Goal: Task Accomplishment & Management: Manage account settings

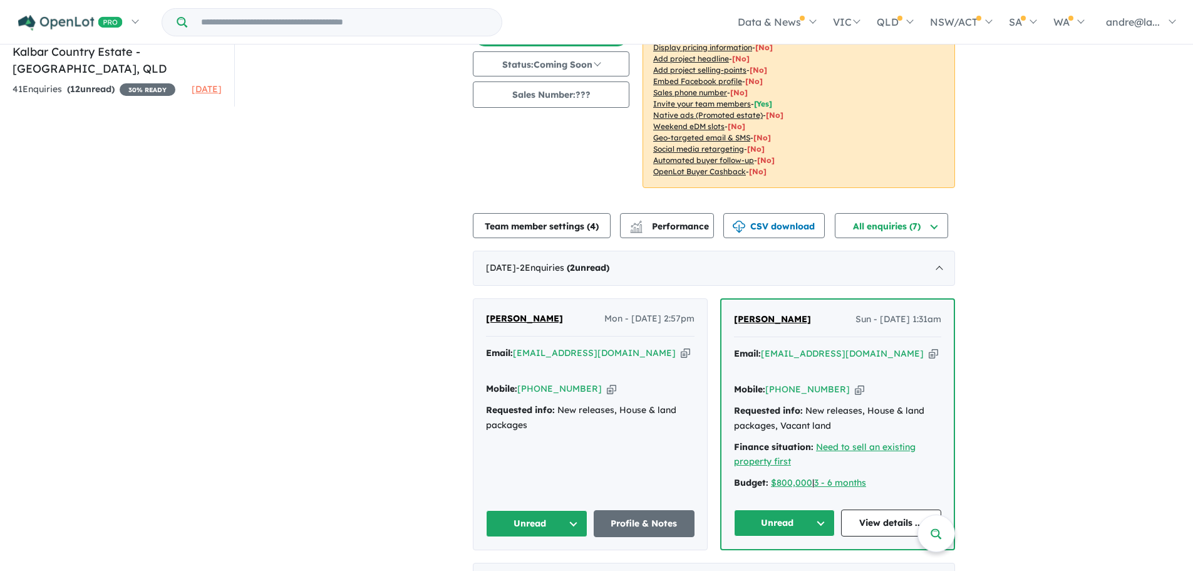
scroll to position [161, 0]
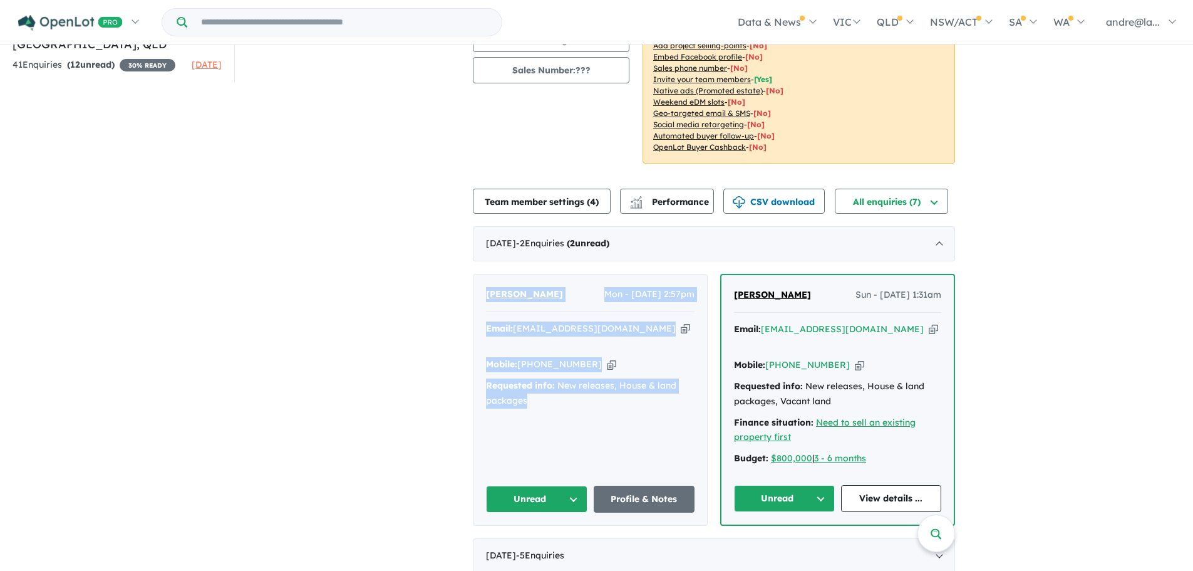
drag, startPoint x: 534, startPoint y: 389, endPoint x: 477, endPoint y: 302, distance: 104.4
click at [477, 302] on div "Tegan McLean Mon - 06/10/2025, 2:57pm Email: she_sketch@hotmail.com Copied! Mob…" at bounding box center [591, 399] width 234 height 251
click at [654, 485] on link "Profile & Notes" at bounding box center [644, 498] width 101 height 27
click at [873, 485] on link "View details ..." at bounding box center [891, 498] width 101 height 27
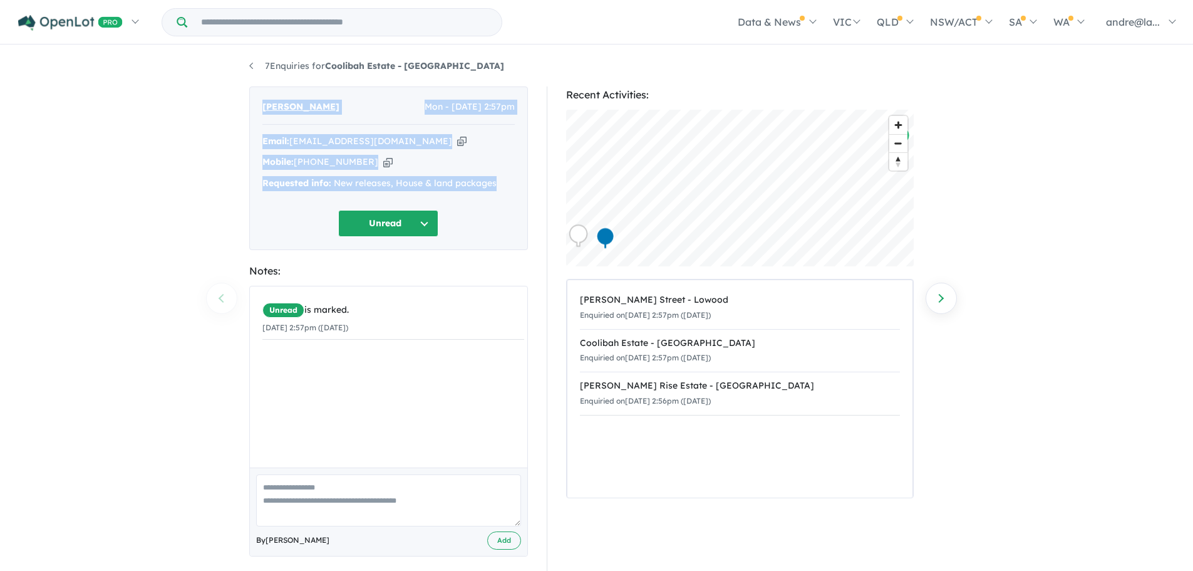
drag, startPoint x: 502, startPoint y: 182, endPoint x: 258, endPoint y: 111, distance: 253.9
click at [258, 111] on div "[PERSON_NAME] Mon - [DATE] 2:57pm Email: [EMAIL_ADDRESS][DOMAIN_NAME] Copied! M…" at bounding box center [388, 167] width 279 height 163
copy div "[PERSON_NAME] Mon - [DATE] 2:57pm Email: [EMAIL_ADDRESS][DOMAIN_NAME] Copied! M…"
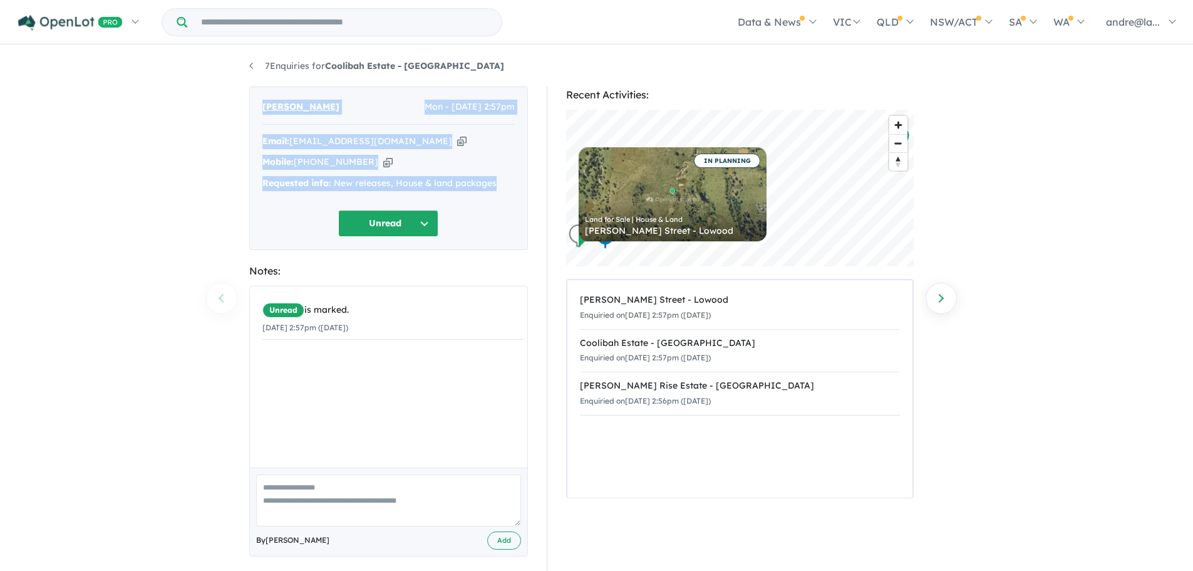
click at [418, 221] on button "Unread" at bounding box center [388, 223] width 100 height 27
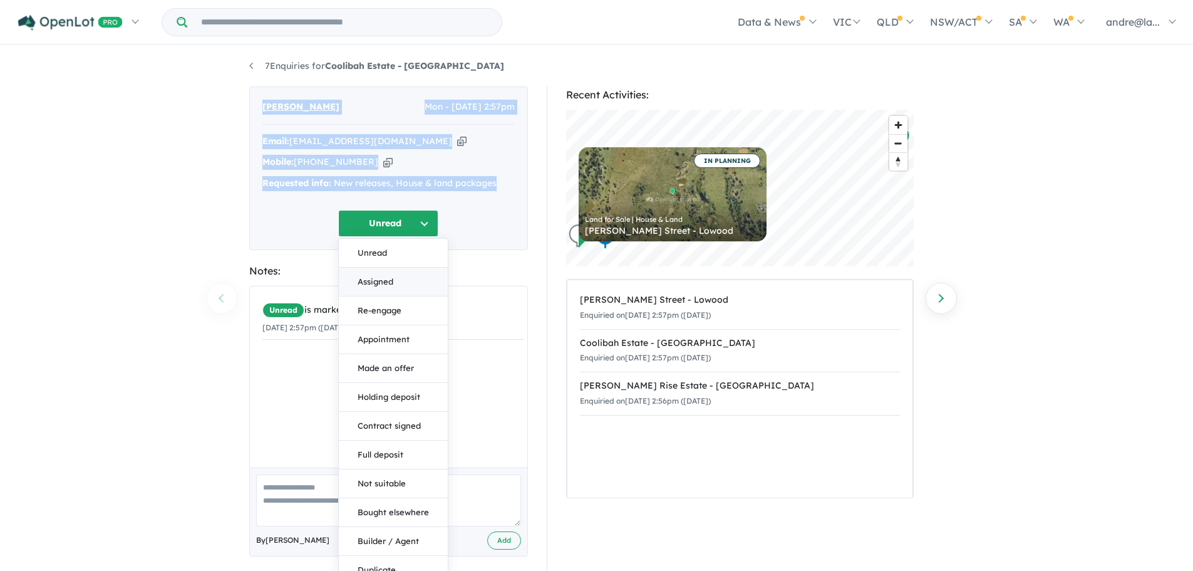
click at [380, 285] on button "Assigned" at bounding box center [393, 281] width 109 height 29
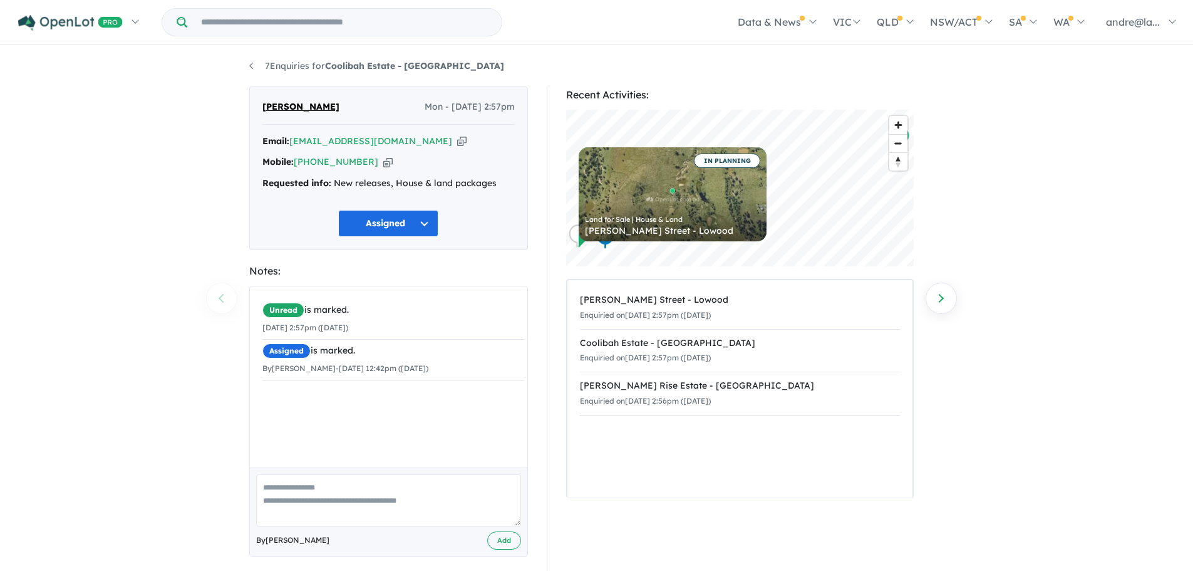
click at [128, 229] on div "7 Enquiries for Coolibah Estate - Lowood Previous enquiry Next enquiry [PERSON_…" at bounding box center [596, 319] width 1193 height 547
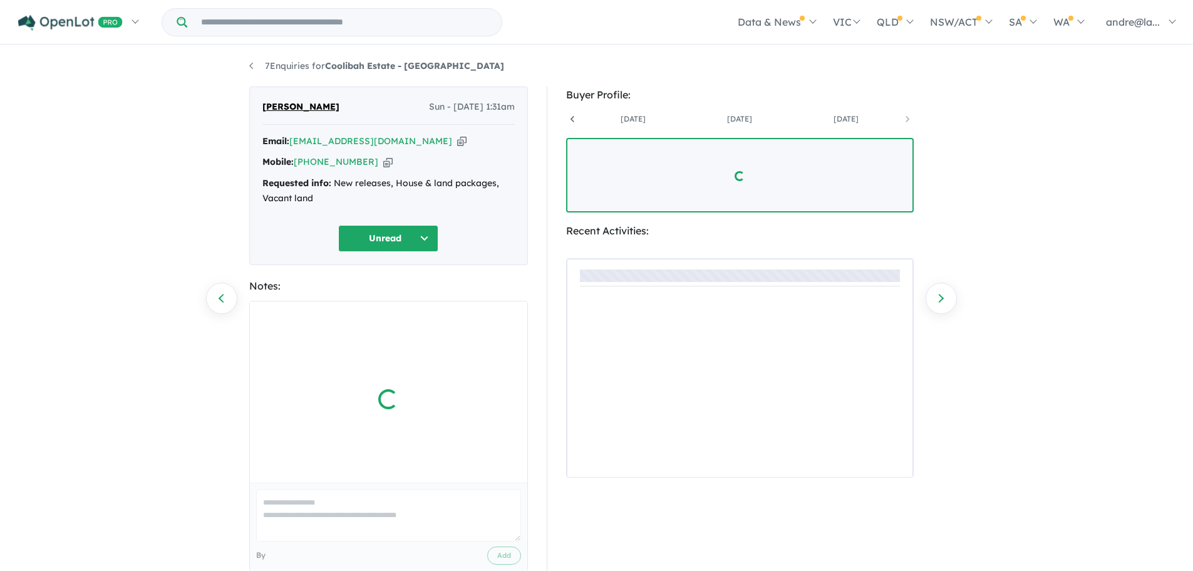
scroll to position [0, 306]
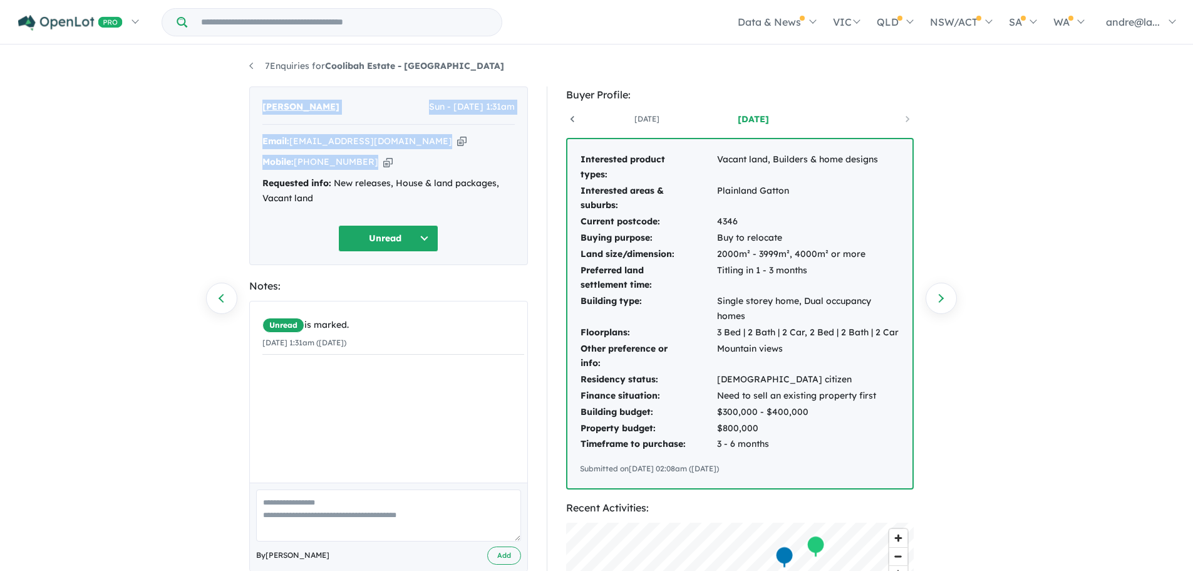
drag, startPoint x: 390, startPoint y: 160, endPoint x: 261, endPoint y: 114, distance: 136.9
click at [261, 114] on div "Heather Cupitt Sun - 05/10/2025, 1:31am Email: heathercupitt@gmail.com Copied! …" at bounding box center [388, 175] width 279 height 179
click at [348, 108] on div "Heather Cupitt Sun - 05/10/2025, 1:31am" at bounding box center [388, 112] width 252 height 25
drag, startPoint x: 348, startPoint y: 108, endPoint x: 264, endPoint y: 110, distance: 84.0
click at [264, 110] on div "Heather Cupitt Sun - 05/10/2025, 1:31am" at bounding box center [388, 112] width 252 height 25
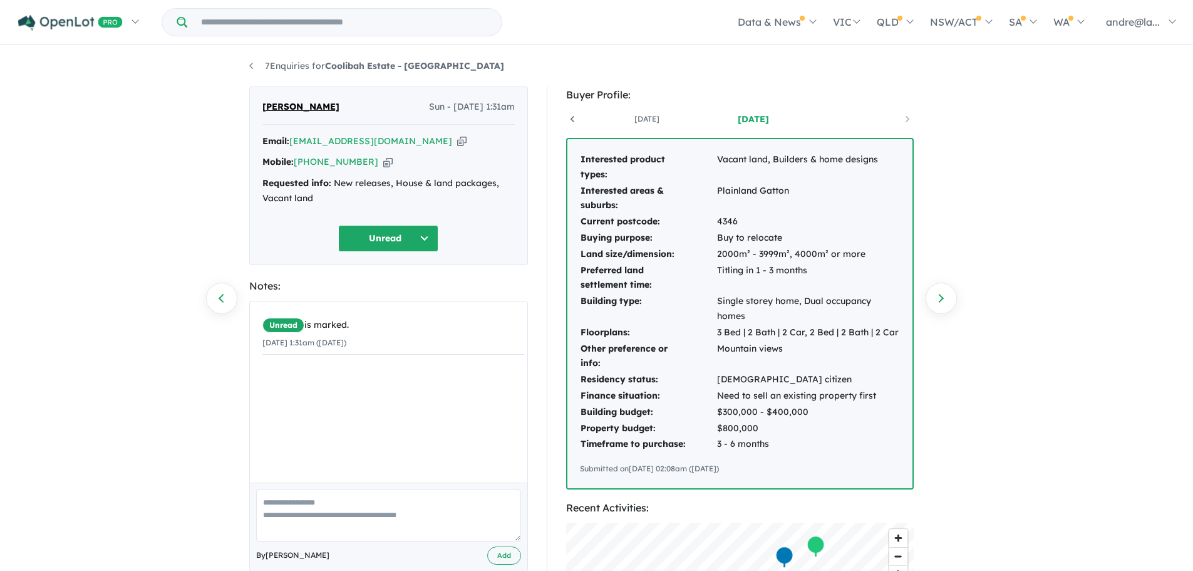
copy span "Heather Cupitt"
click at [457, 140] on icon "button" at bounding box center [461, 141] width 9 height 13
copy span "Heather Cupitt"
click at [383, 160] on icon "button" at bounding box center [387, 161] width 9 height 13
copy span "Heather Cupitt"
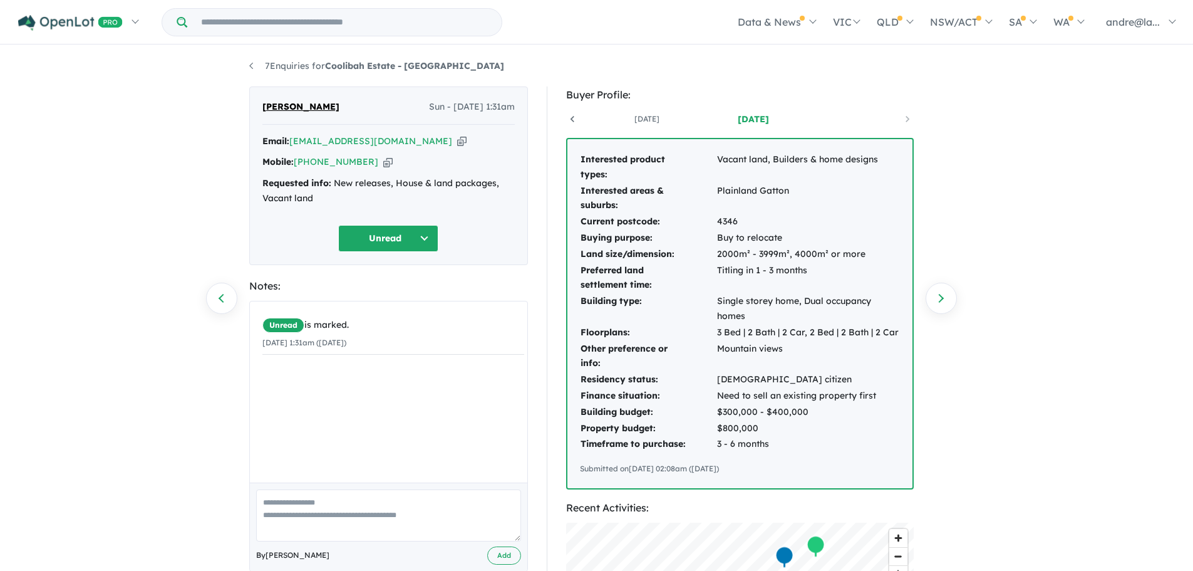
drag, startPoint x: 517, startPoint y: 105, endPoint x: 410, endPoint y: 107, distance: 107.1
click at [410, 107] on div "Heather Cupitt Sun - 05/10/2025, 1:31am Email: heathercupitt@gmail.com Copied! …" at bounding box center [388, 175] width 279 height 179
copy span "Sun - 05/10/2025, 1:31am"
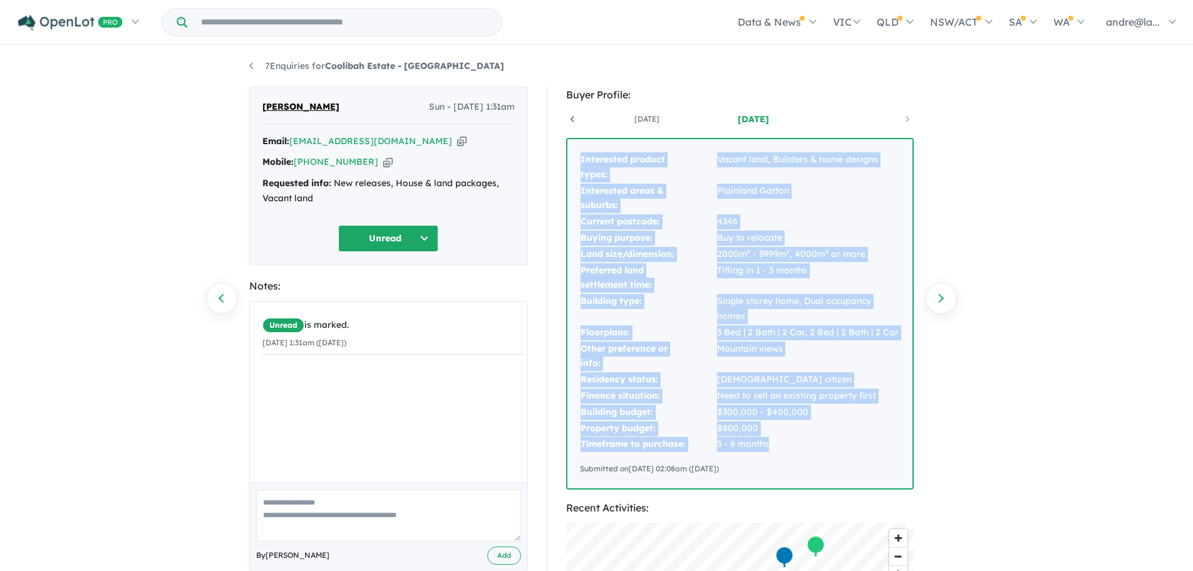
drag, startPoint x: 775, startPoint y: 445, endPoint x: 571, endPoint y: 174, distance: 339.5
click at [571, 174] on div "Interested product types: Vacant land, Builders & home designs Interested areas…" at bounding box center [740, 313] width 345 height 349
copy tbody "Interested product types: Vacant land, Builders & home designs Interested areas…"
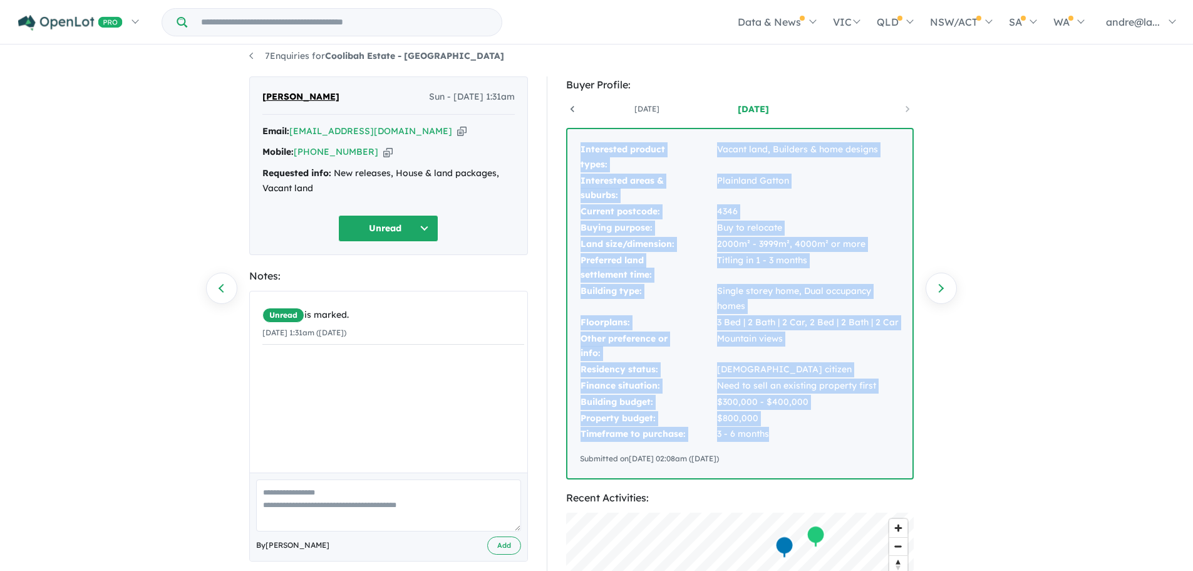
scroll to position [0, 0]
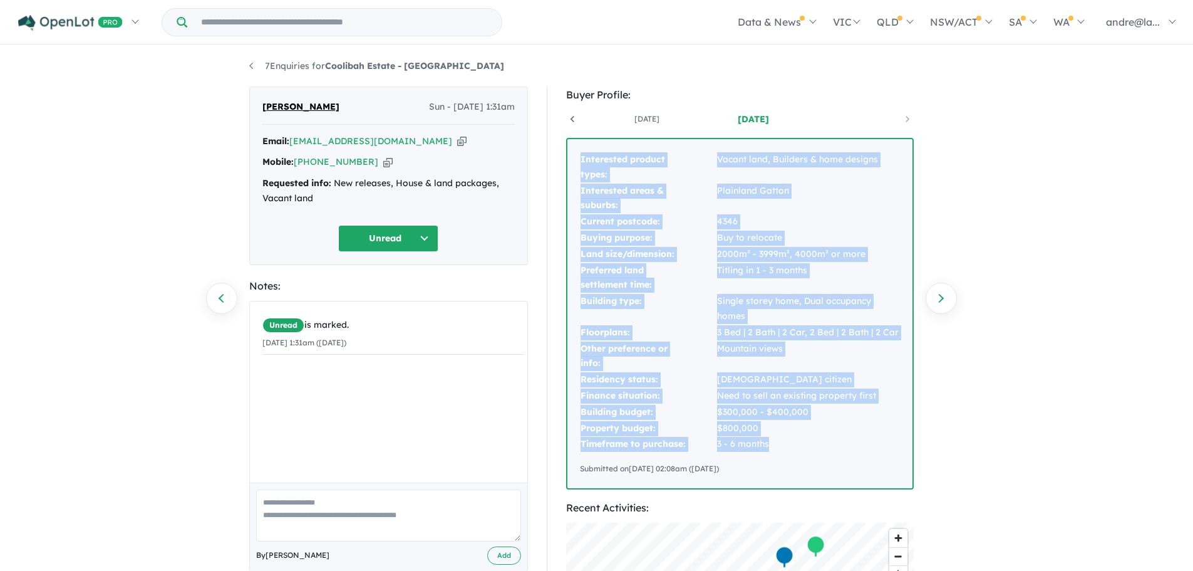
click at [424, 236] on button "Unread" at bounding box center [388, 238] width 100 height 27
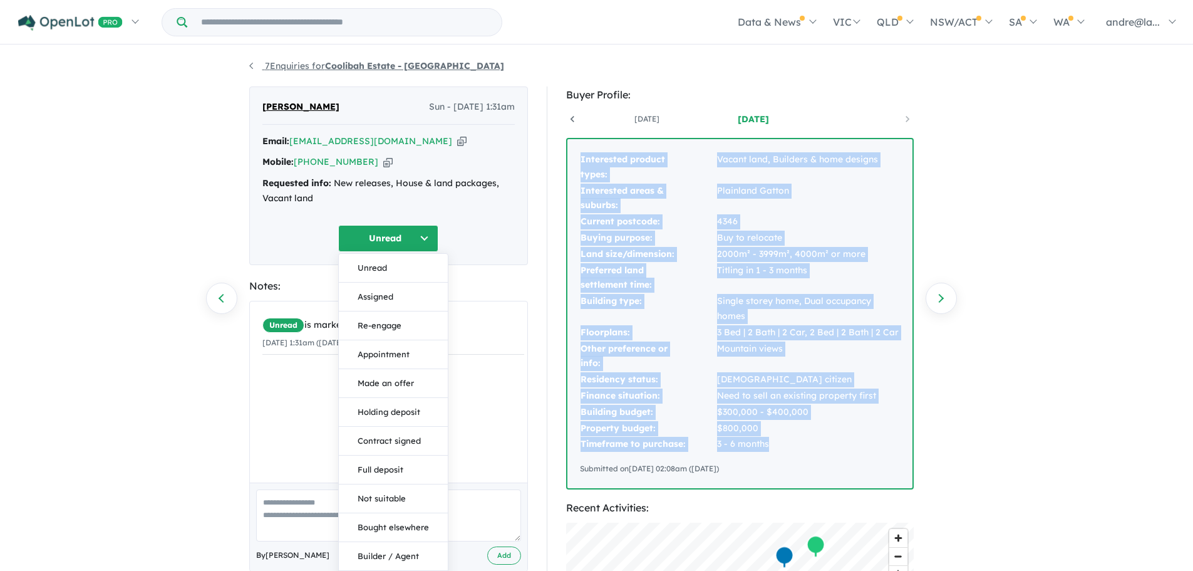
click at [290, 64] on link "7 Enquiries for Coolibah Estate - Lowood" at bounding box center [376, 65] width 255 height 11
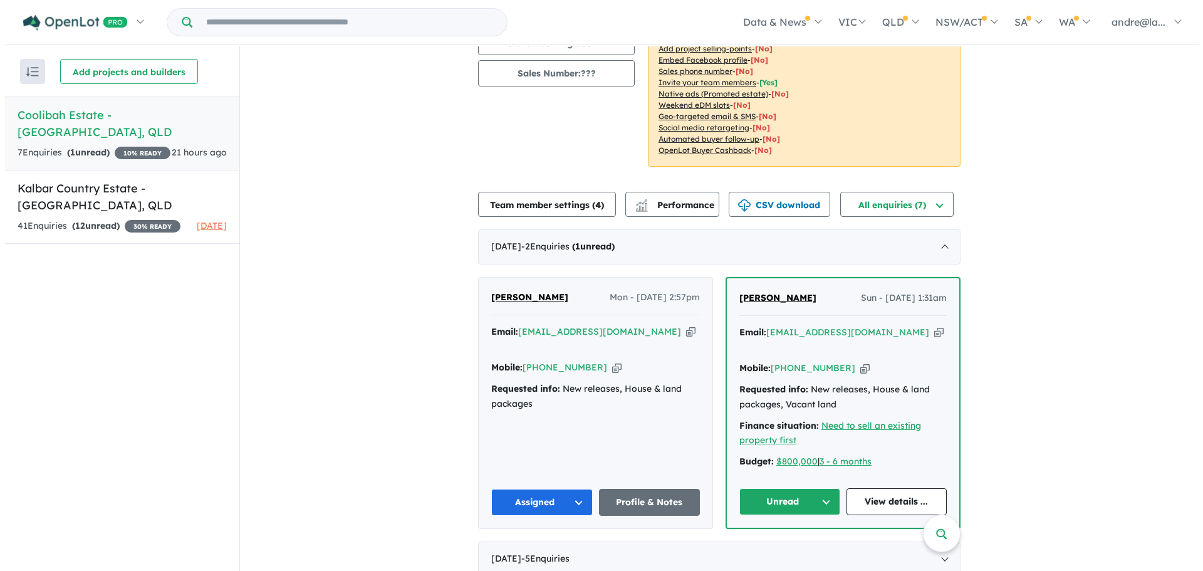
scroll to position [159, 0]
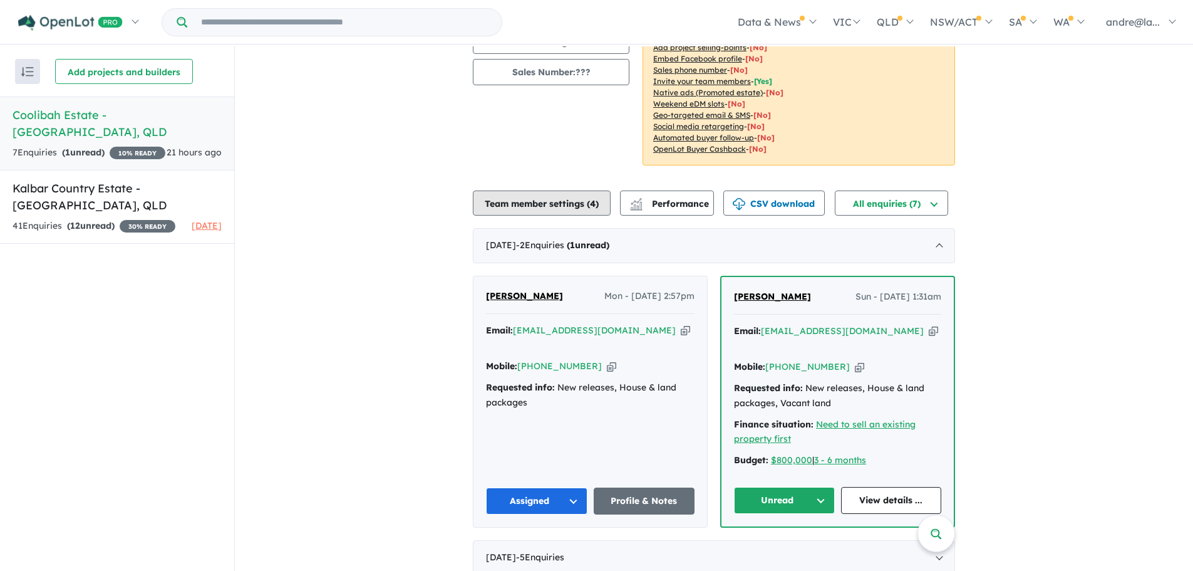
click at [562, 200] on button "Team member settings ( 4 )" at bounding box center [542, 202] width 138 height 25
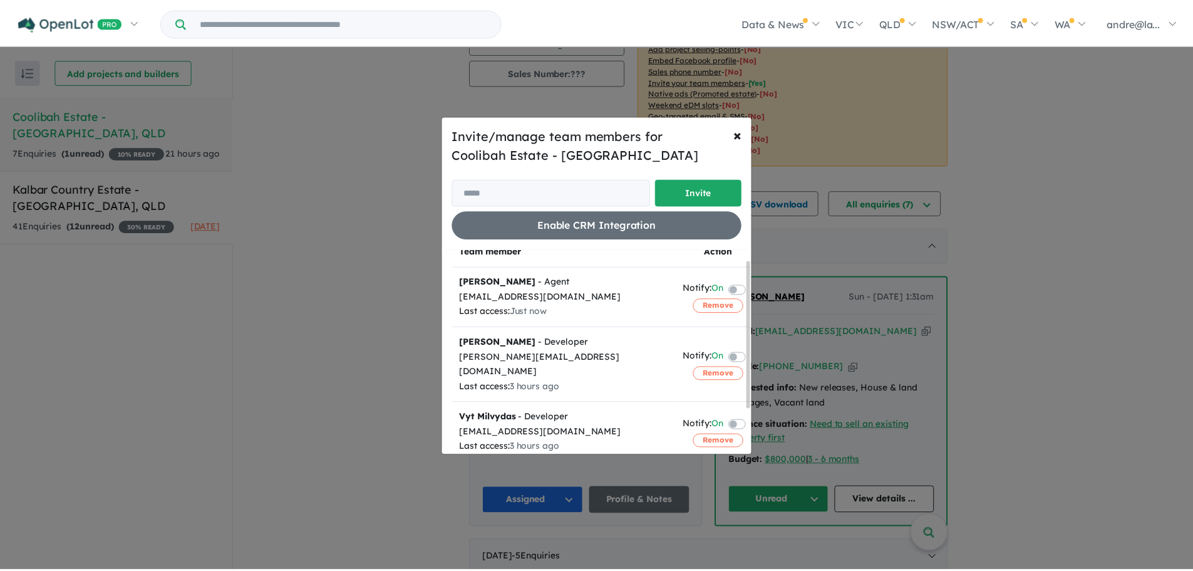
scroll to position [0, 0]
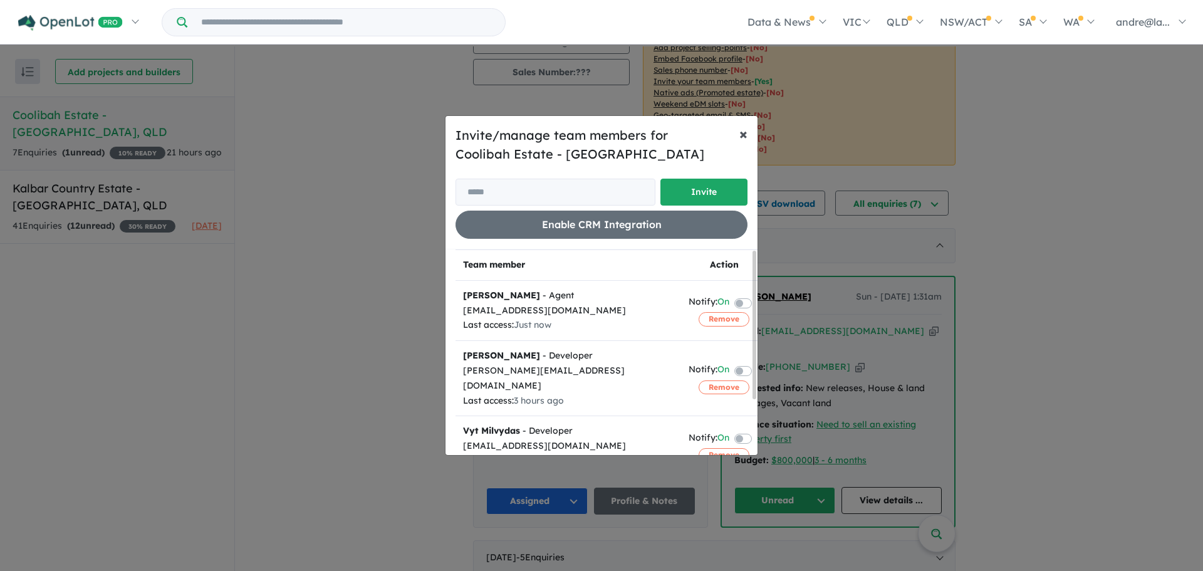
click at [742, 133] on span "×" at bounding box center [743, 133] width 8 height 19
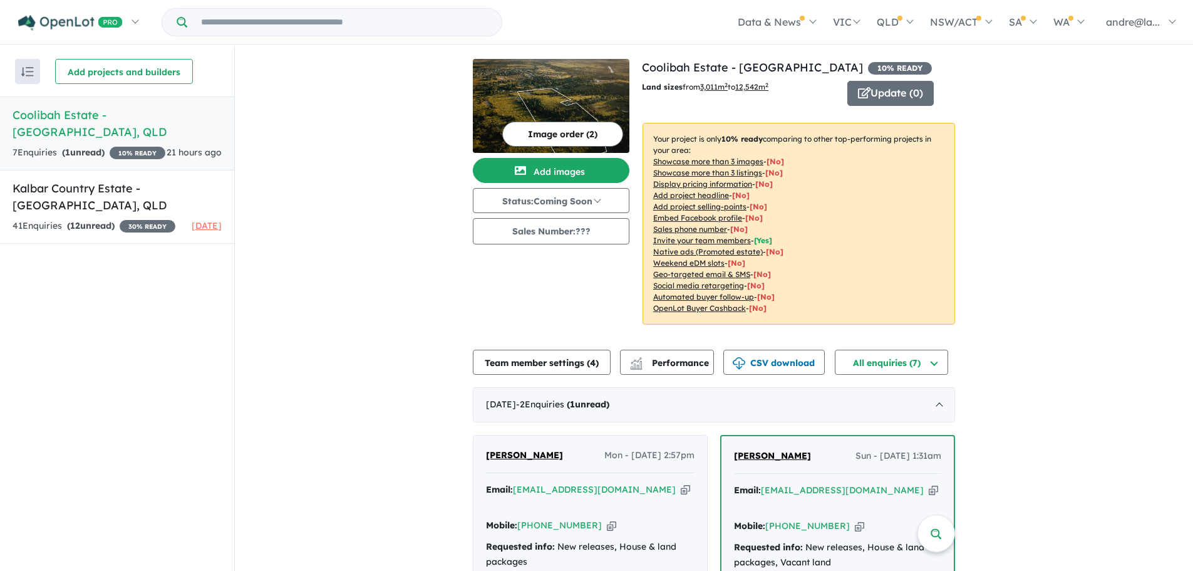
click at [546, 133] on button "Image order ( 2 )" at bounding box center [562, 134] width 121 height 25
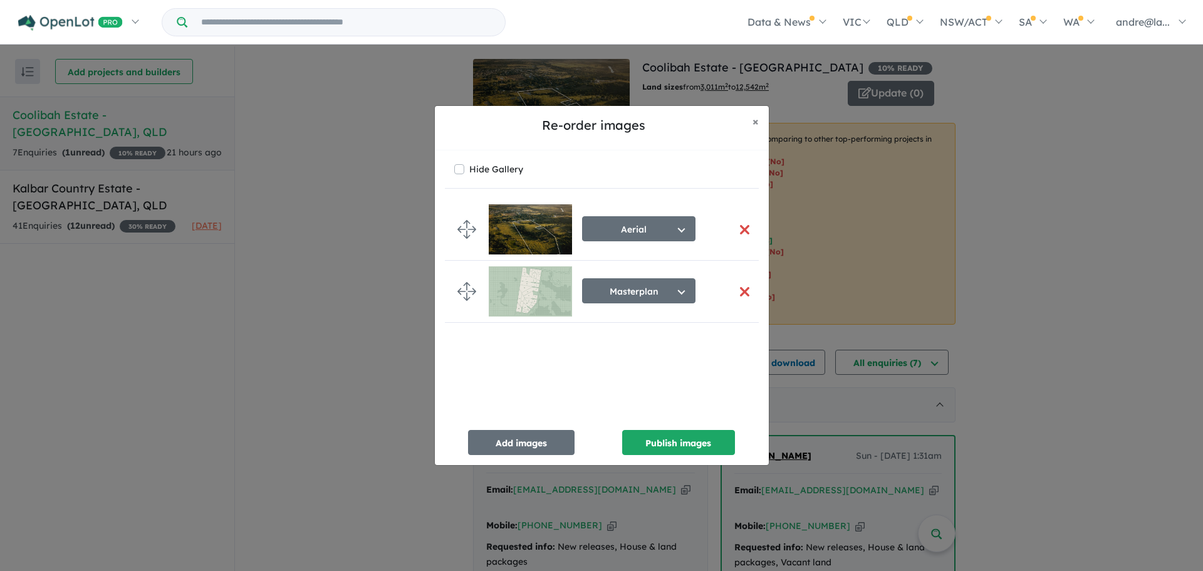
click at [514, 293] on img at bounding box center [530, 291] width 83 height 50
click at [531, 227] on img at bounding box center [530, 229] width 83 height 50
click at [756, 122] on span "×" at bounding box center [755, 121] width 6 height 14
